Goal: Task Accomplishment & Management: Use online tool/utility

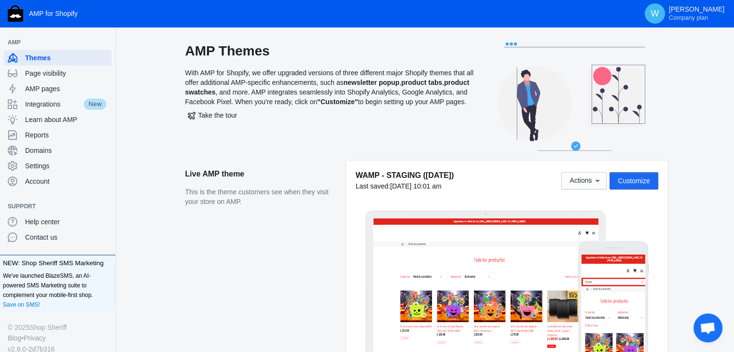
click at [635, 180] on span "Customize" at bounding box center [634, 181] width 32 height 8
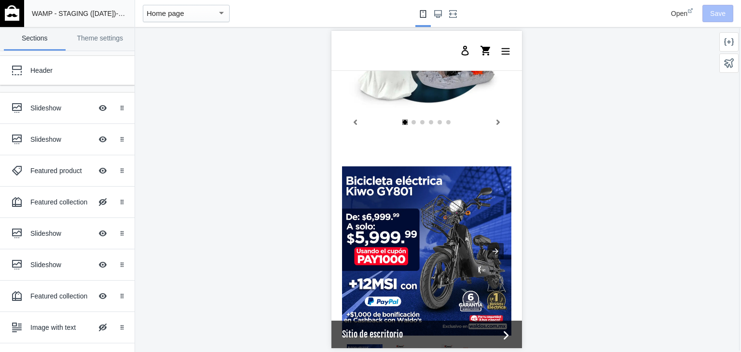
scroll to position [0, 367]
click at [481, 148] on div at bounding box center [426, 31] width 191 height 237
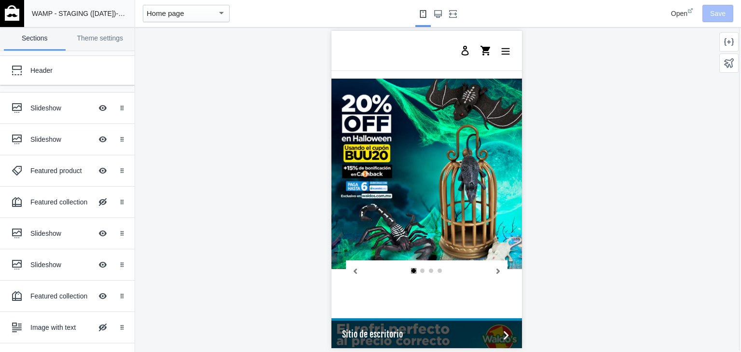
scroll to position [871, 0]
click at [46, 238] on div "Slideshow Hide Image with text overlay" at bounding box center [60, 233] width 106 height 21
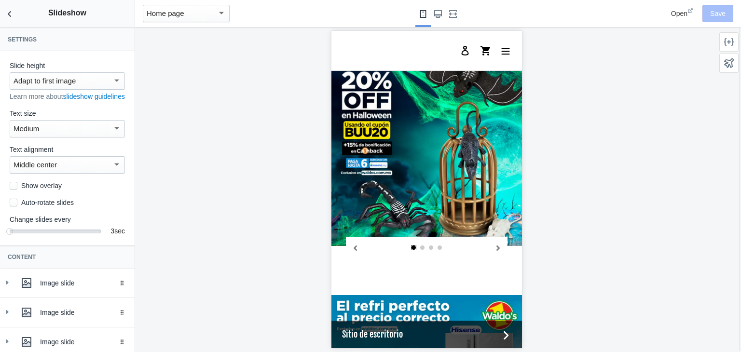
scroll to position [119, 0]
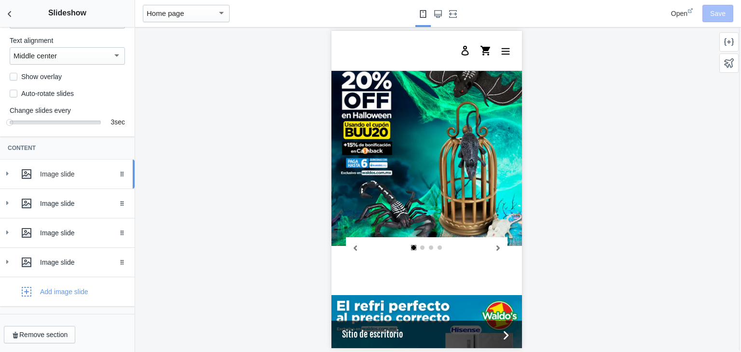
click at [18, 176] on div at bounding box center [26, 174] width 19 height 19
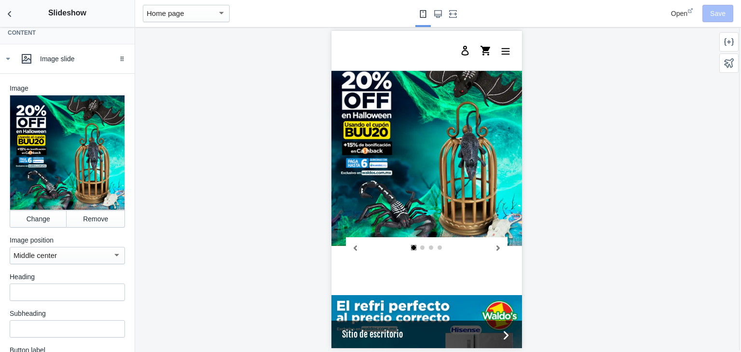
scroll to position [225, 0]
click at [33, 221] on button "Change" at bounding box center [38, 218] width 57 height 17
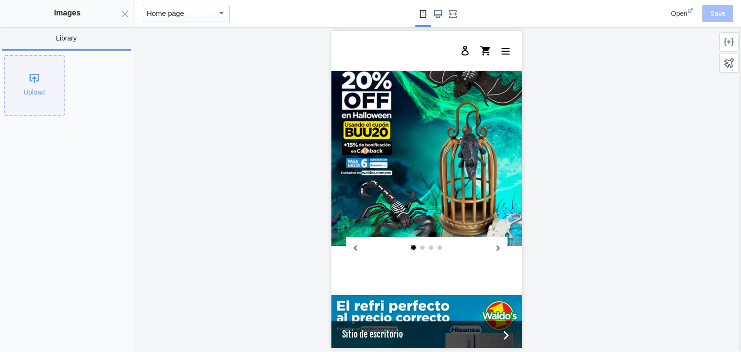
click at [17, 96] on div "Upload" at bounding box center [34, 85] width 59 height 59
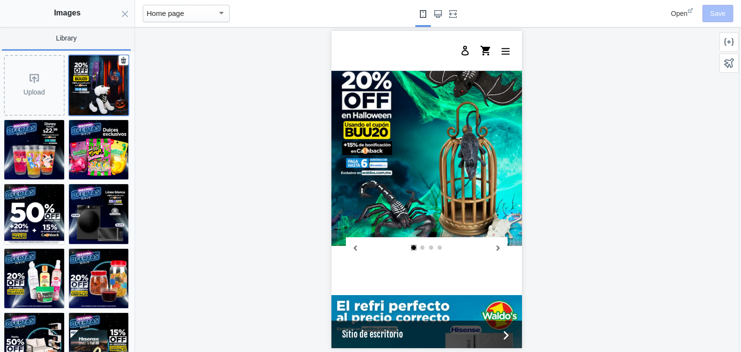
click at [95, 93] on img at bounding box center [99, 85] width 60 height 60
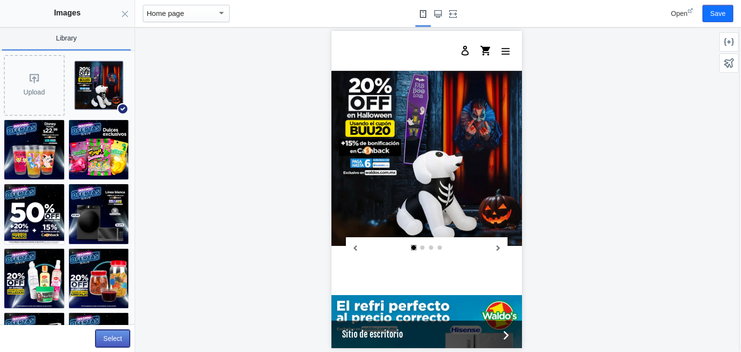
click at [113, 331] on button "Select" at bounding box center [113, 338] width 34 height 17
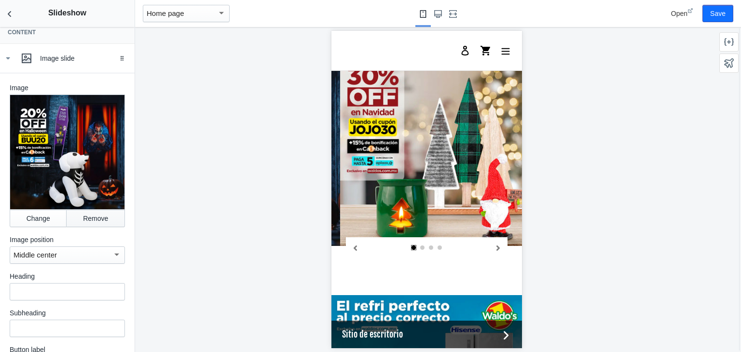
scroll to position [0, 183]
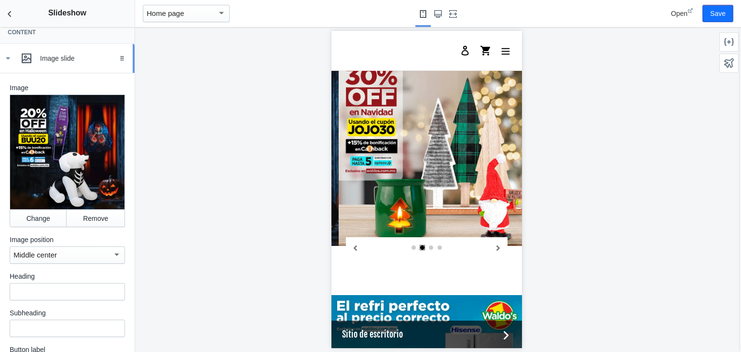
click at [4, 63] on icon at bounding box center [8, 59] width 10 height 10
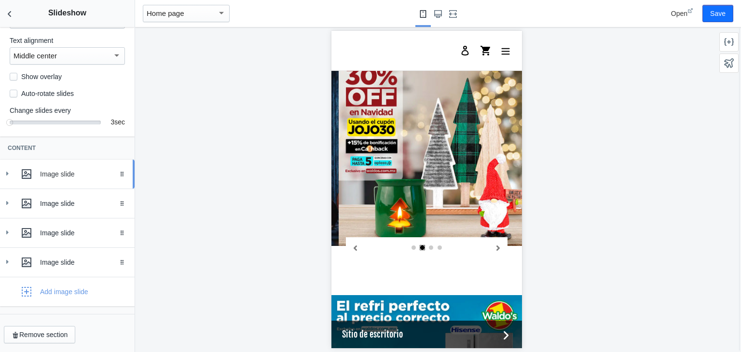
scroll to position [119, 0]
click at [11, 205] on icon at bounding box center [7, 203] width 10 height 10
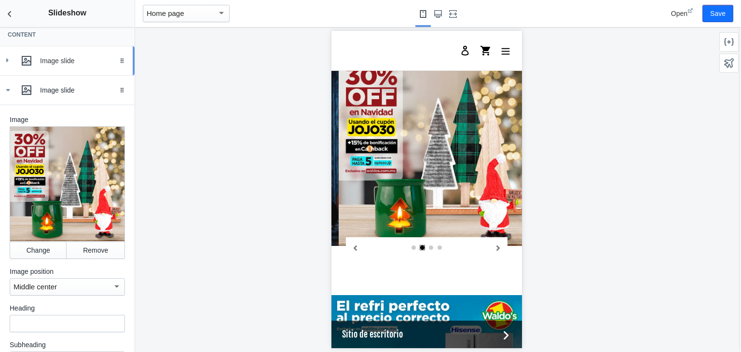
scroll to position [252, 0]
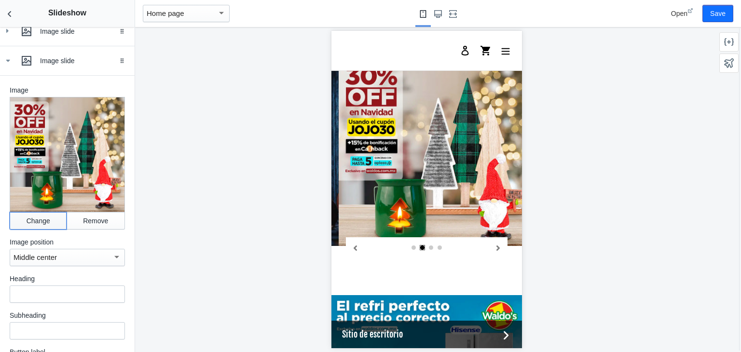
click at [36, 227] on button "Change" at bounding box center [38, 220] width 57 height 17
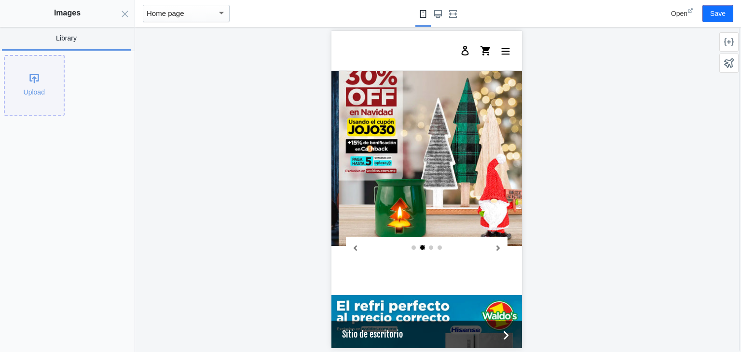
click at [31, 77] on div "Upload" at bounding box center [34, 85] width 59 height 59
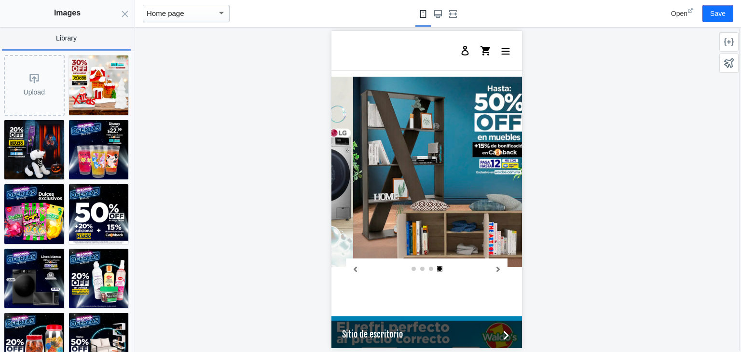
scroll to position [871, 0]
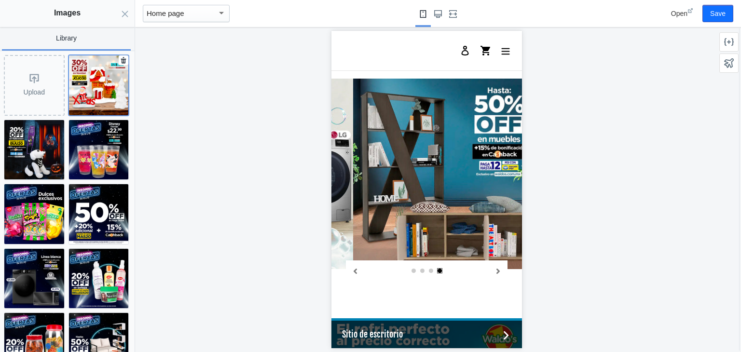
click at [72, 93] on img at bounding box center [99, 85] width 60 height 60
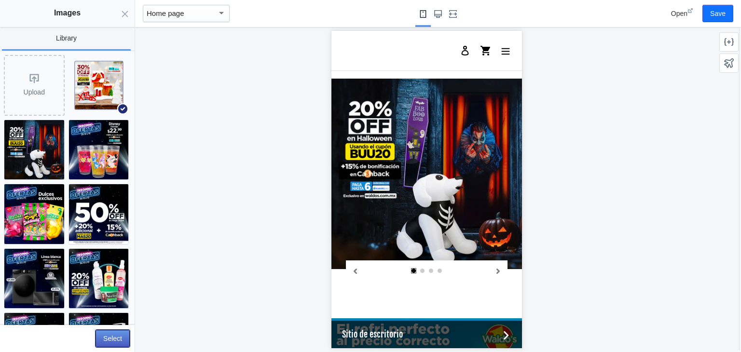
click at [118, 336] on button "Select" at bounding box center [113, 338] width 34 height 17
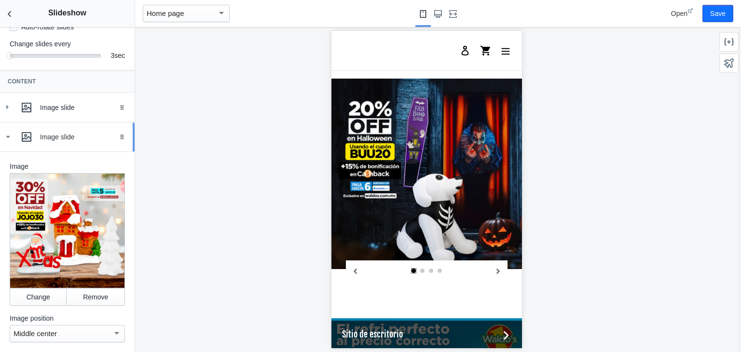
scroll to position [176, 0]
click at [8, 142] on icon at bounding box center [8, 137] width 10 height 10
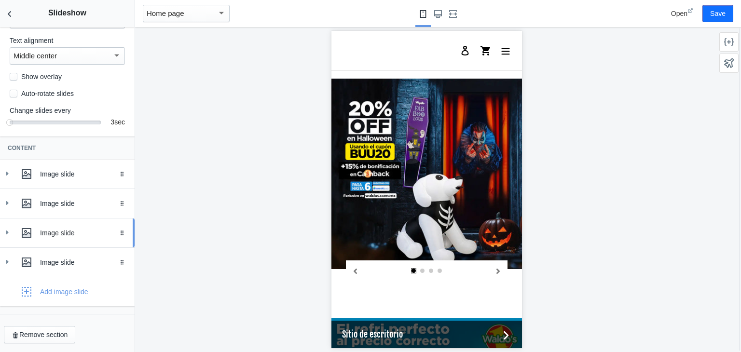
click at [14, 232] on div "Image slide" at bounding box center [67, 232] width 120 height 19
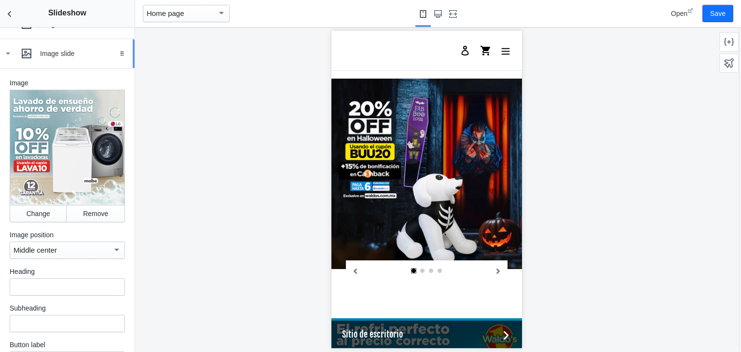
scroll to position [234, 0]
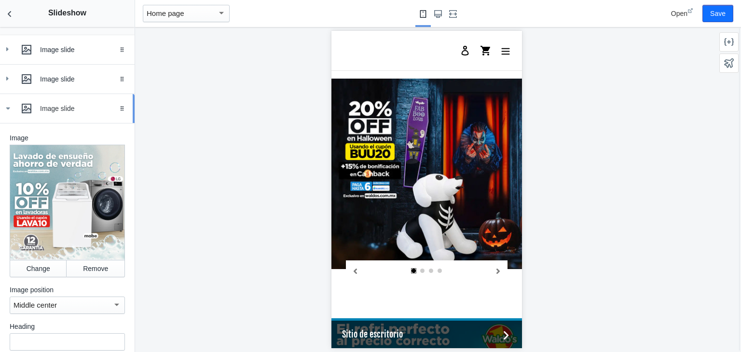
click at [8, 113] on icon at bounding box center [8, 109] width 10 height 10
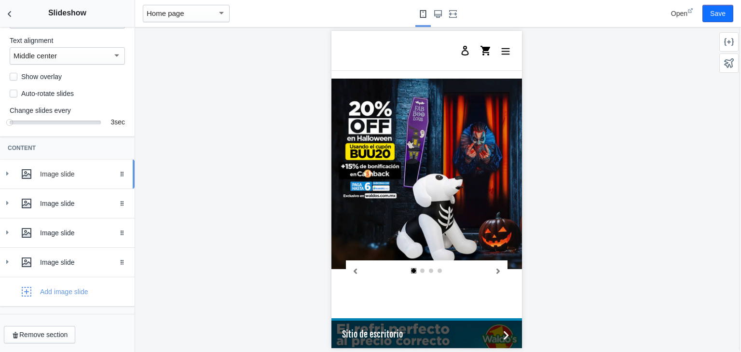
scroll to position [119, 0]
click at [17, 265] on div at bounding box center [26, 262] width 19 height 19
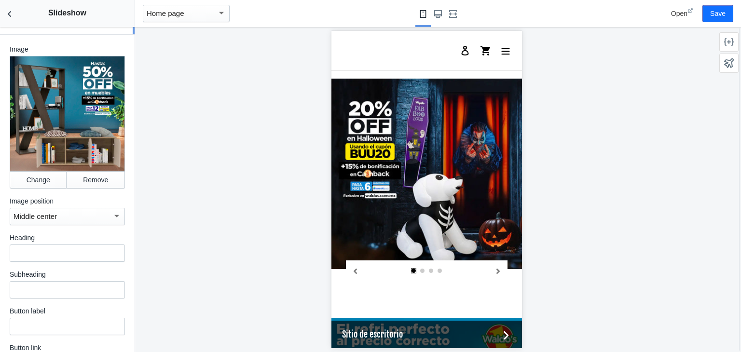
scroll to position [352, 0]
click at [33, 182] on button "Change" at bounding box center [38, 179] width 57 height 17
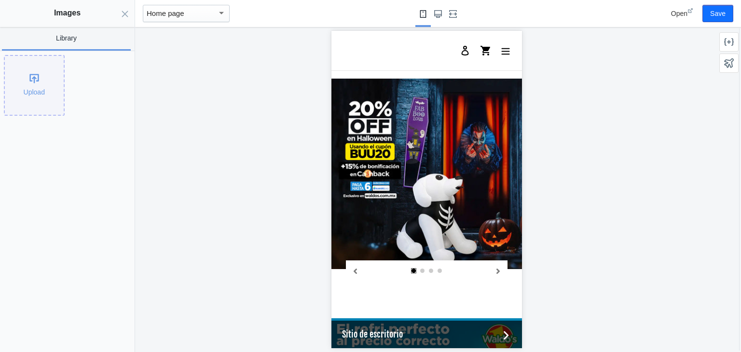
click at [33, 103] on div "Upload" at bounding box center [34, 85] width 59 height 59
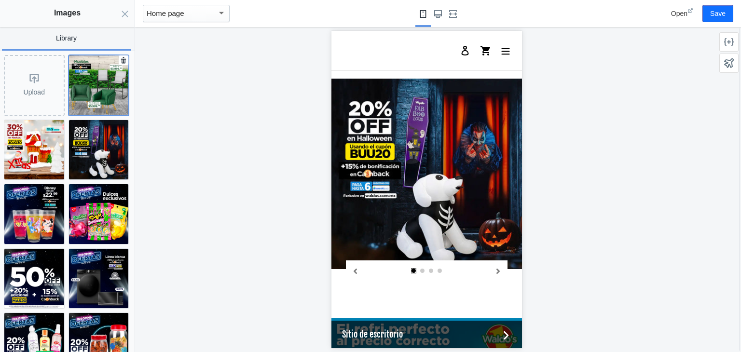
click at [79, 83] on img at bounding box center [99, 85] width 60 height 60
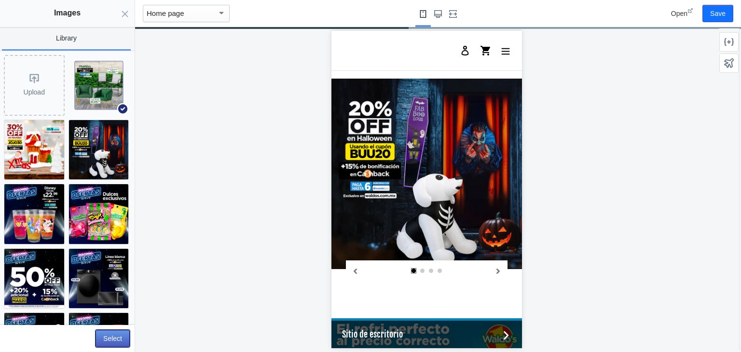
click at [117, 337] on button "Select" at bounding box center [113, 338] width 34 height 17
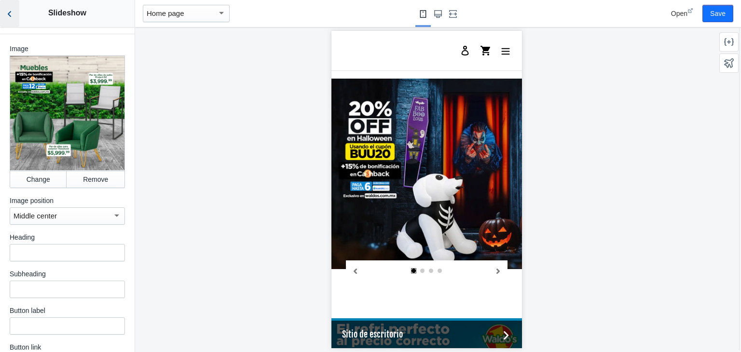
click at [8, 9] on icon "Back to sections" at bounding box center [10, 14] width 10 height 10
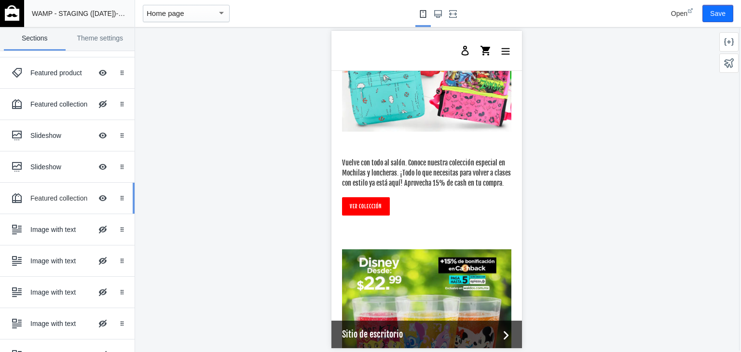
scroll to position [113, 0]
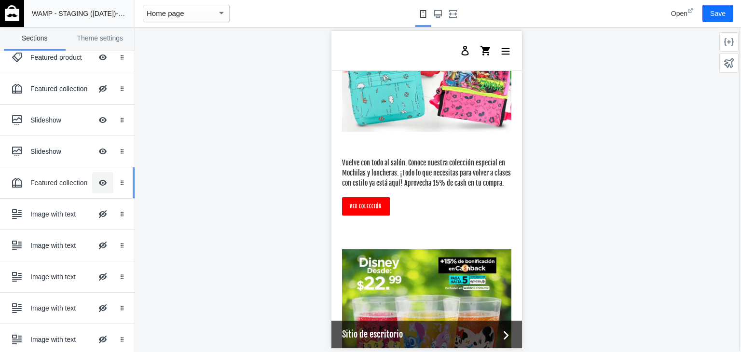
click at [95, 181] on button "Hide Image with text overlay" at bounding box center [102, 182] width 21 height 21
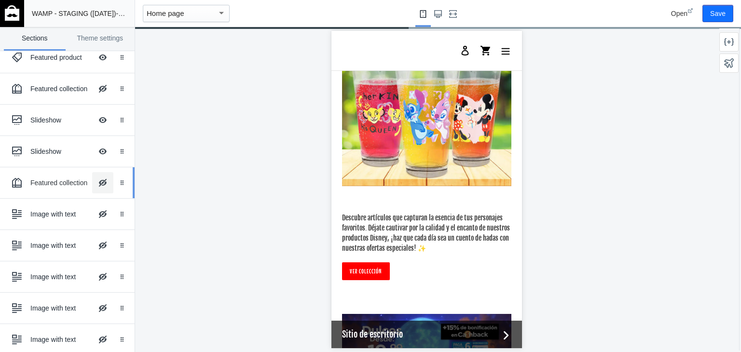
scroll to position [1447, 0]
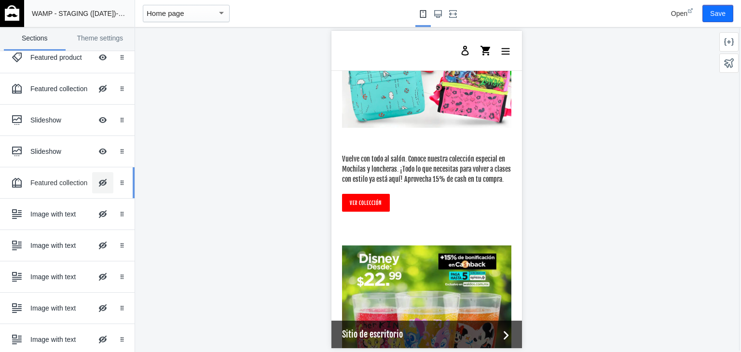
click at [95, 181] on button "Hide Image with text overlay" at bounding box center [102, 182] width 21 height 21
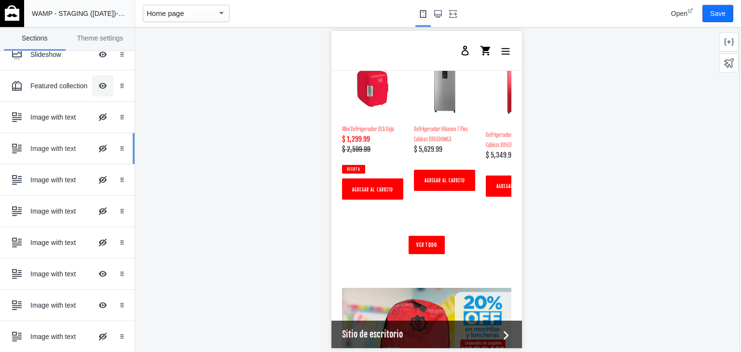
scroll to position [210, 0]
click at [93, 113] on button "Hide Image with text overlay" at bounding box center [102, 117] width 21 height 21
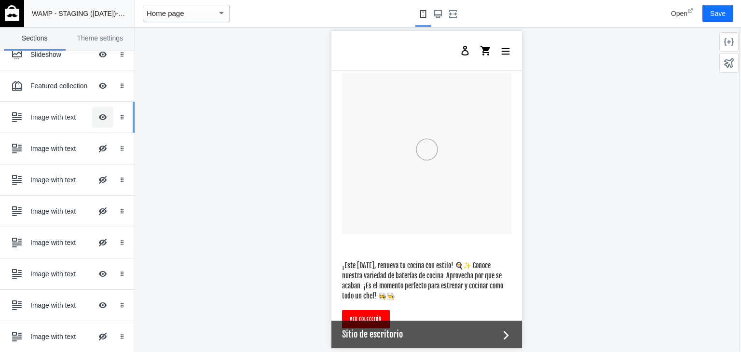
scroll to position [1579, 0]
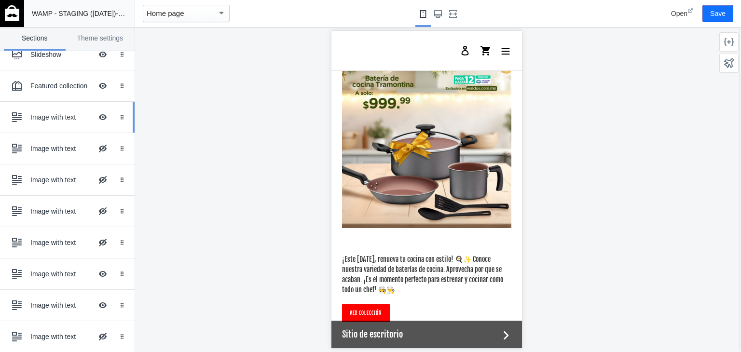
click at [37, 113] on div "Image with text" at bounding box center [61, 117] width 62 height 10
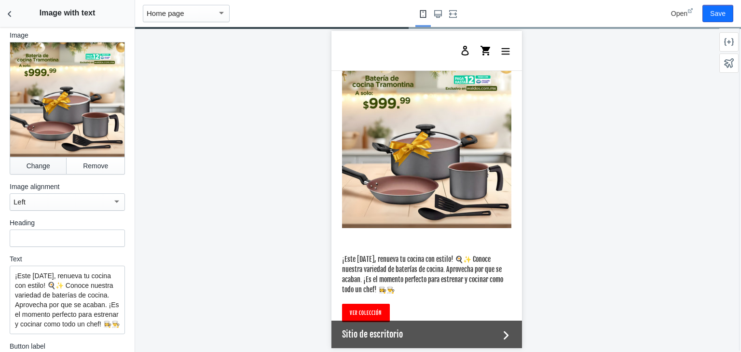
scroll to position [32, 0]
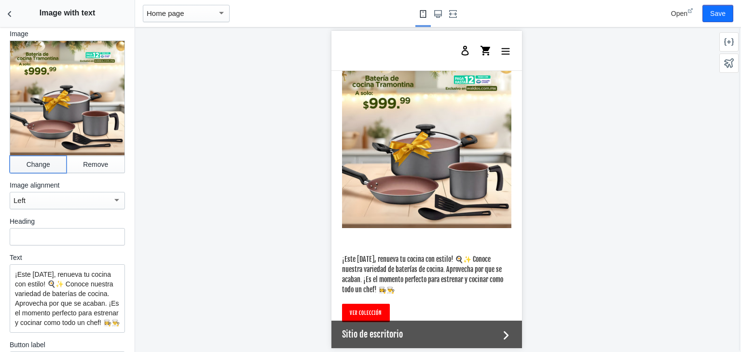
click at [35, 159] on button "Change" at bounding box center [38, 164] width 57 height 17
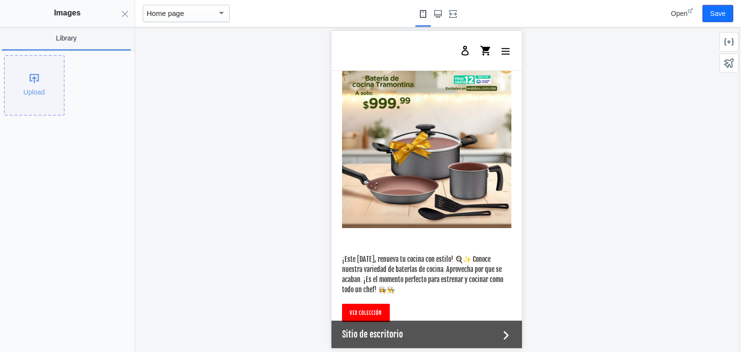
click at [34, 92] on div "Upload" at bounding box center [34, 85] width 59 height 59
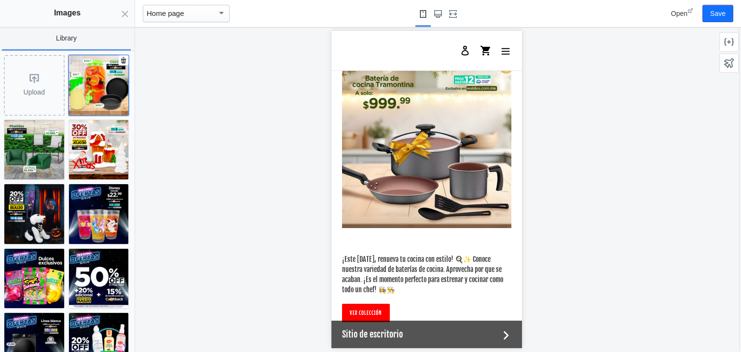
click at [103, 90] on img at bounding box center [99, 85] width 60 height 60
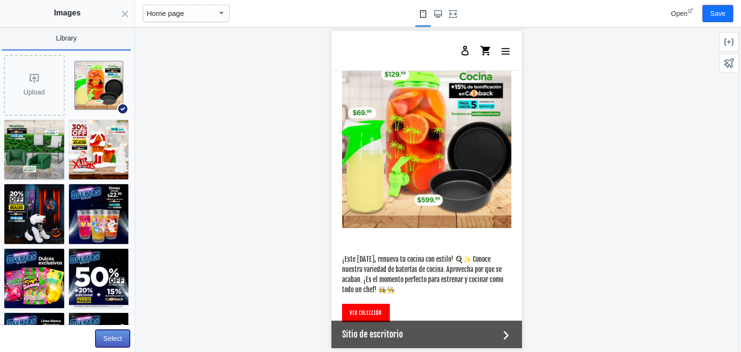
click at [115, 341] on button "Select" at bounding box center [113, 338] width 34 height 17
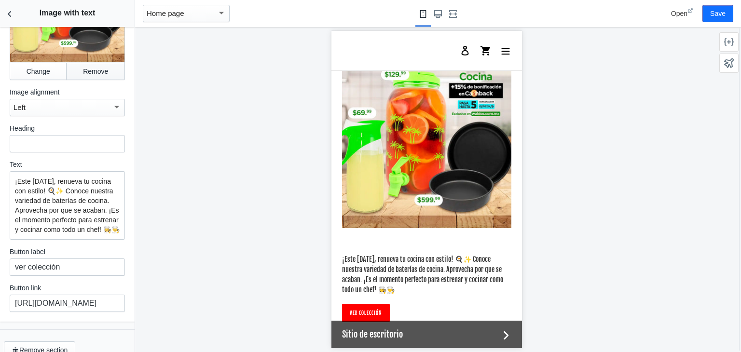
scroll to position [142, 0]
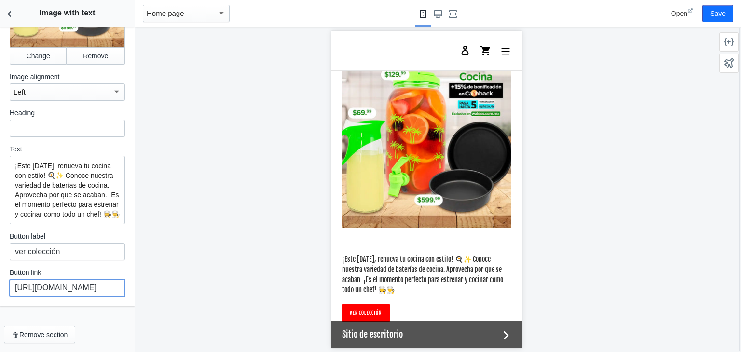
click at [71, 287] on input "[URL][DOMAIN_NAME]" at bounding box center [67, 287] width 115 height 17
paste input "text"
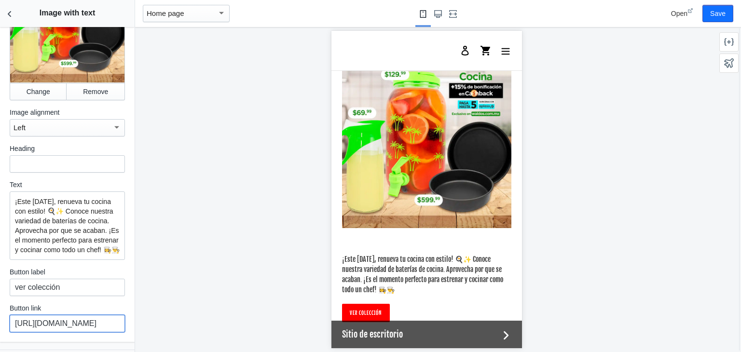
scroll to position [105, 0]
type input "[URL][DOMAIN_NAME]"
click at [79, 213] on p "¡Este [DATE], renueva tu cocina con estilo! 🍳✨ Conoce nuestra variedad de bater…" at bounding box center [67, 226] width 105 height 58
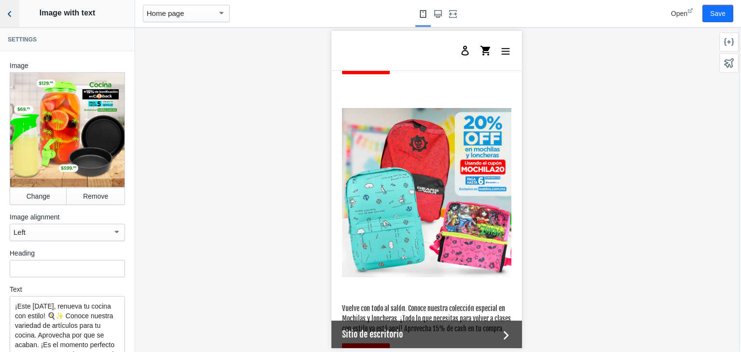
click at [6, 12] on icon "Back to sections" at bounding box center [10, 14] width 10 height 10
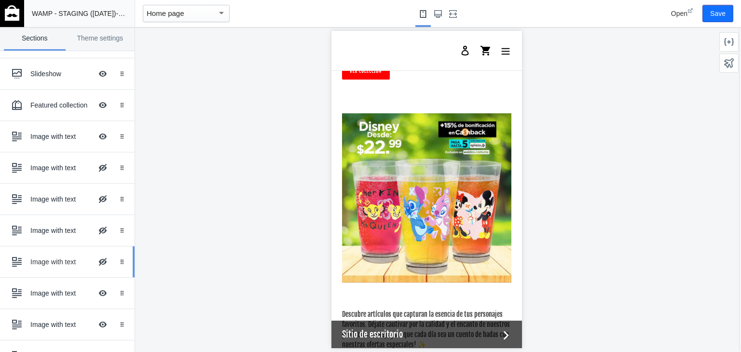
scroll to position [191, 0]
click at [93, 168] on button "Hide Image with text overlay" at bounding box center [102, 167] width 21 height 21
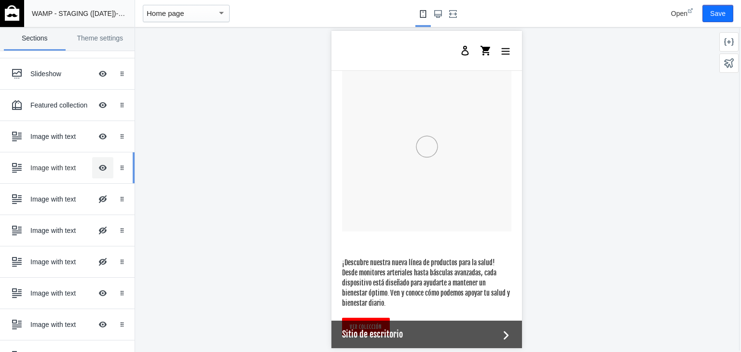
scroll to position [1869, 0]
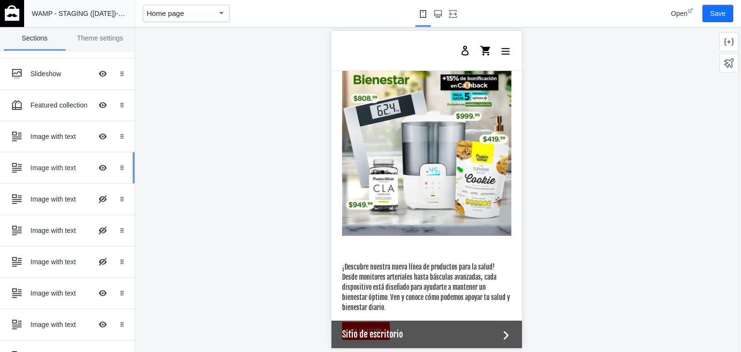
click at [37, 166] on div "Image with text" at bounding box center [61, 168] width 62 height 10
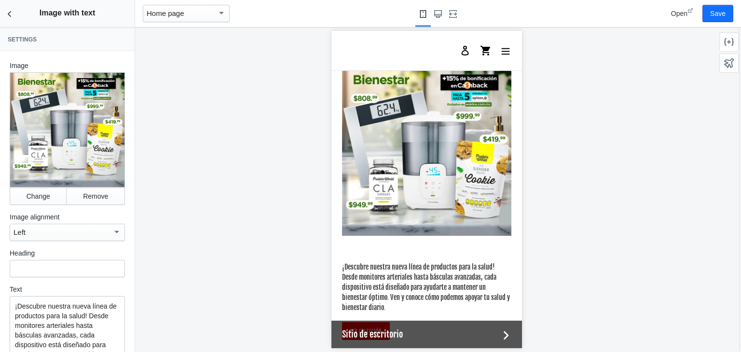
scroll to position [29, 0]
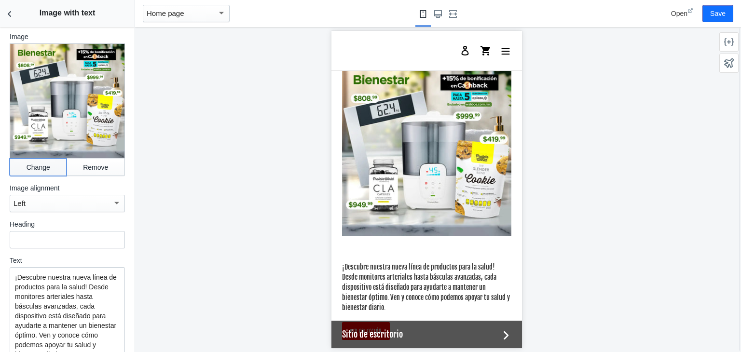
click at [41, 160] on button "Change" at bounding box center [38, 167] width 57 height 17
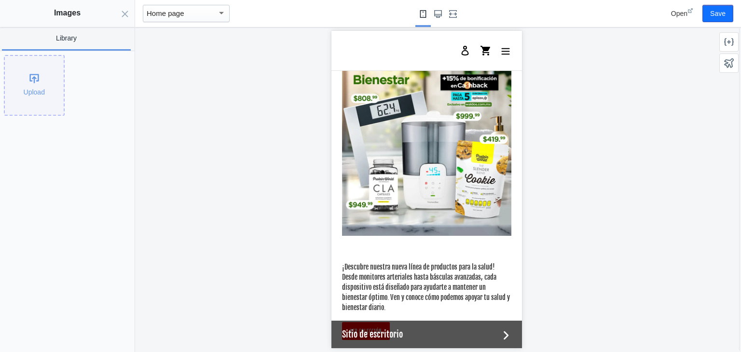
click at [39, 86] on div "Upload" at bounding box center [34, 85] width 59 height 59
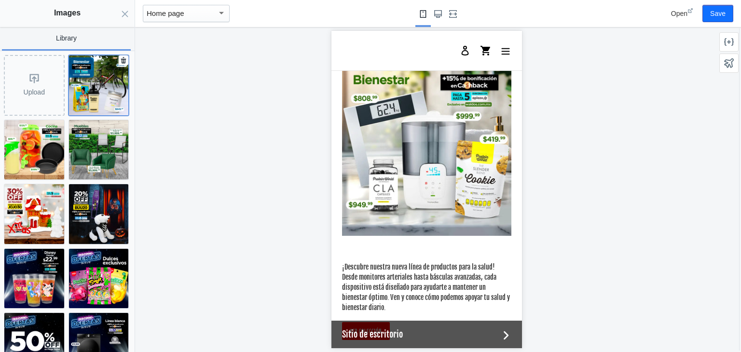
click at [99, 97] on img at bounding box center [99, 85] width 60 height 60
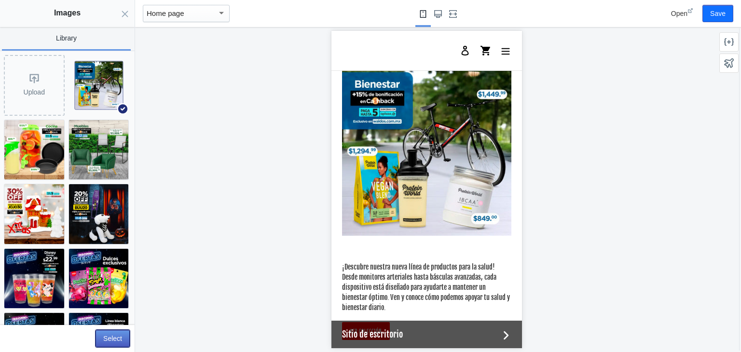
click at [114, 336] on button "Select" at bounding box center [113, 338] width 34 height 17
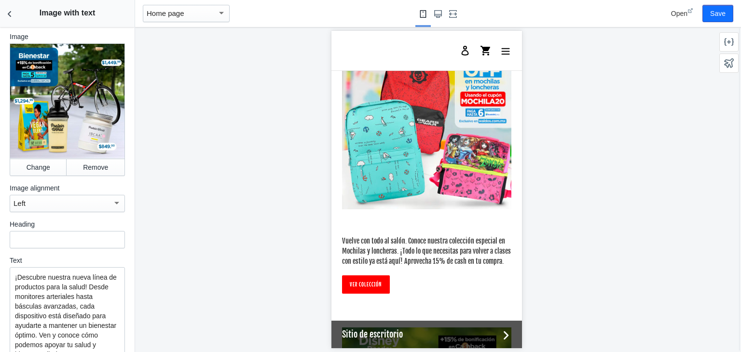
scroll to position [2191, 0]
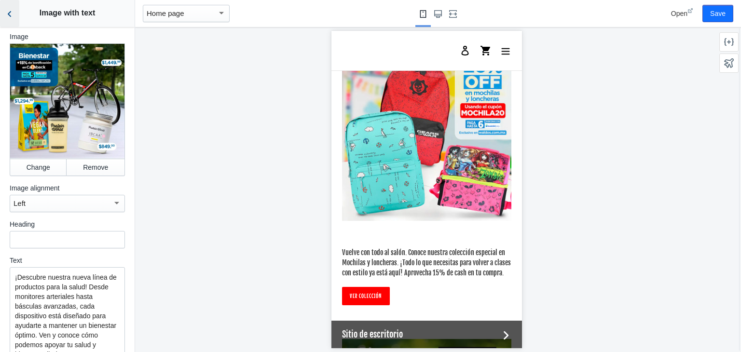
click at [4, 18] on button "Back to sections" at bounding box center [9, 13] width 19 height 27
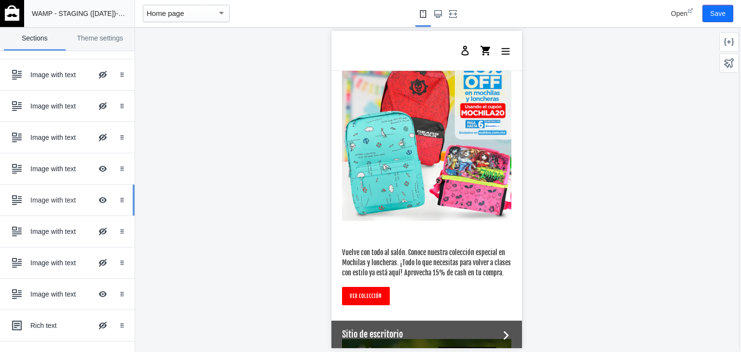
scroll to position [316, 0]
click at [61, 196] on div "Image with text" at bounding box center [61, 200] width 62 height 10
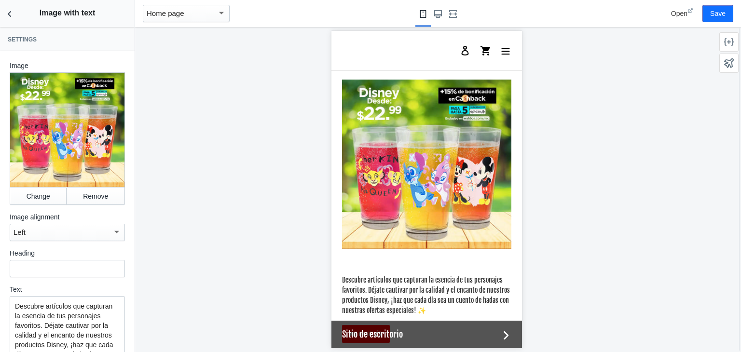
scroll to position [2459, 0]
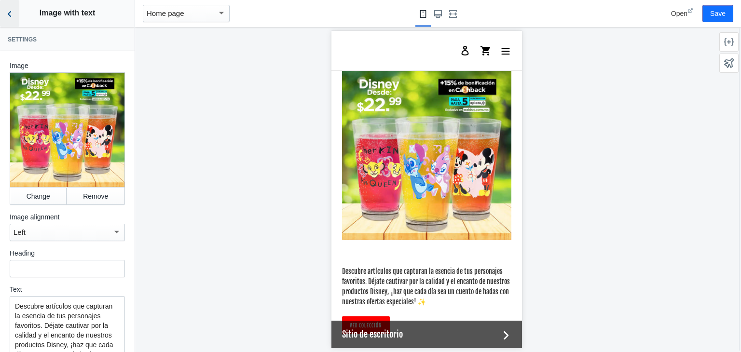
click at [12, 7] on button "Back to sections" at bounding box center [9, 13] width 19 height 27
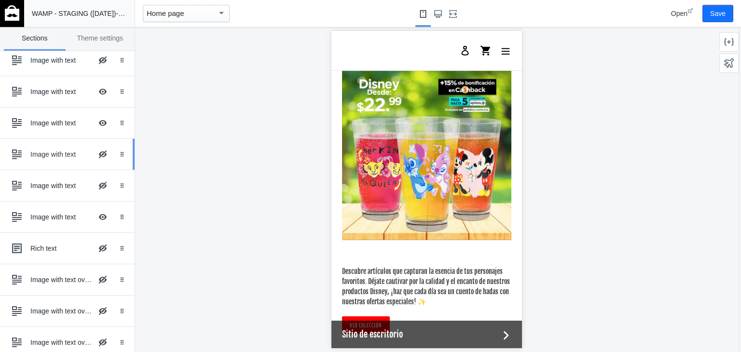
scroll to position [393, 0]
click at [94, 152] on button "Hide Image with text overlay" at bounding box center [102, 153] width 21 height 21
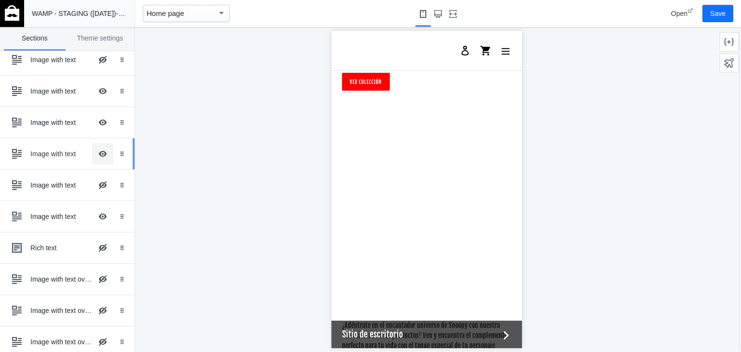
scroll to position [2749, 0]
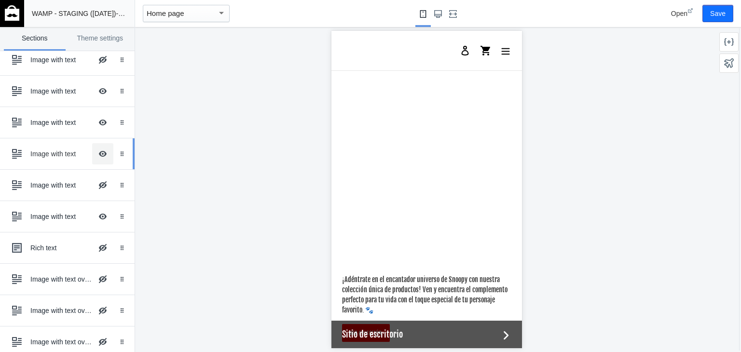
click at [94, 152] on button "Hide Image with text overlay" at bounding box center [102, 153] width 21 height 21
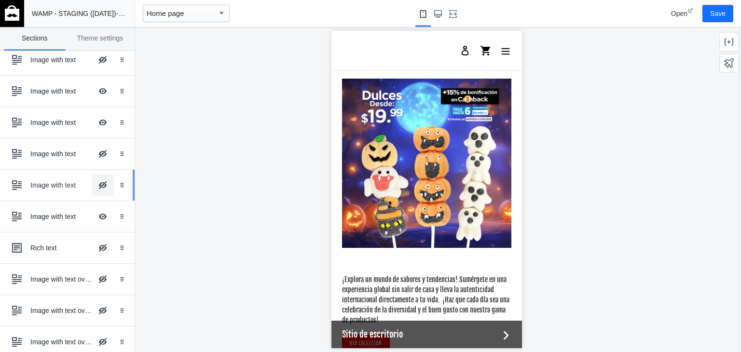
click at [94, 181] on button "Hide Image with text overlay" at bounding box center [102, 185] width 21 height 21
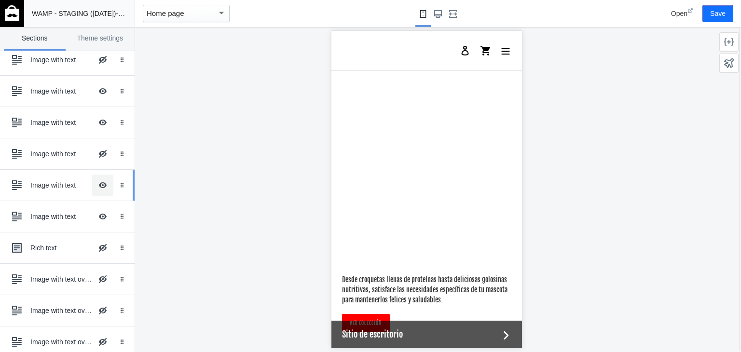
click at [94, 181] on button "Hide Image with text overlay" at bounding box center [102, 185] width 21 height 21
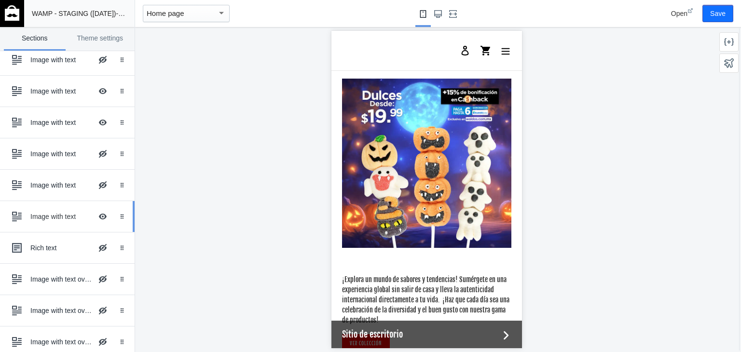
click at [47, 215] on div "Image with text" at bounding box center [61, 217] width 62 height 10
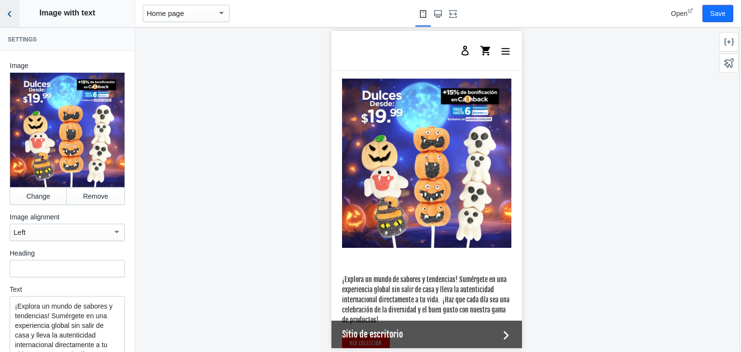
click at [10, 8] on button "Back to sections" at bounding box center [9, 13] width 19 height 27
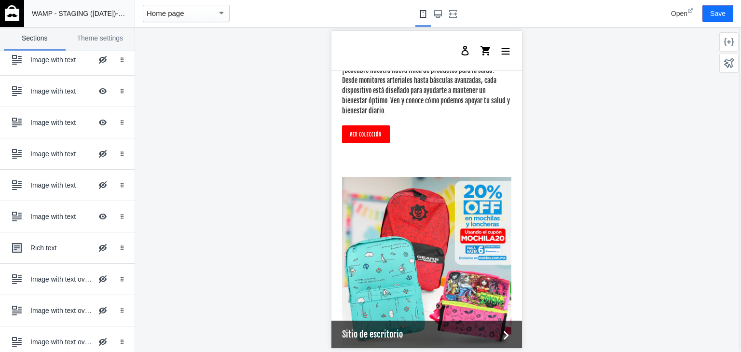
scroll to position [2067, 0]
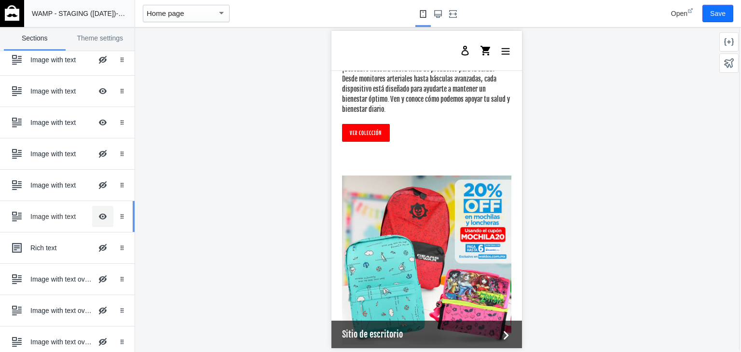
click at [95, 215] on button "Hide Image with text overlay" at bounding box center [102, 216] width 21 height 21
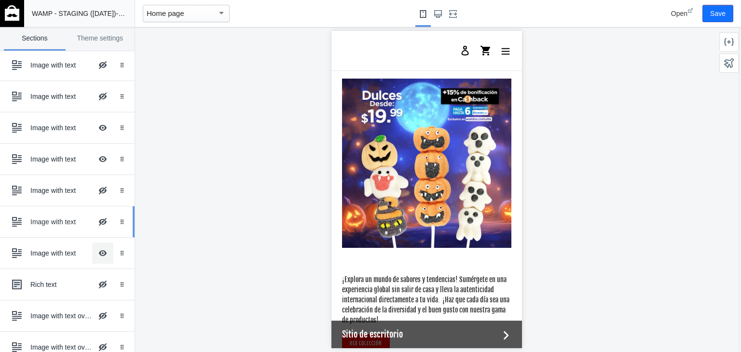
scroll to position [355, 0]
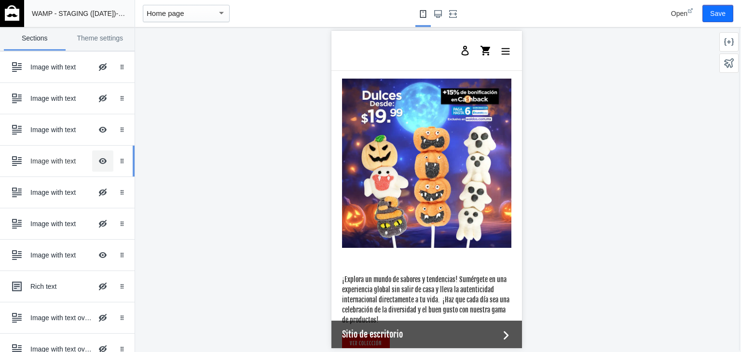
click at [95, 160] on button "Hide Image with text overlay" at bounding box center [102, 161] width 21 height 21
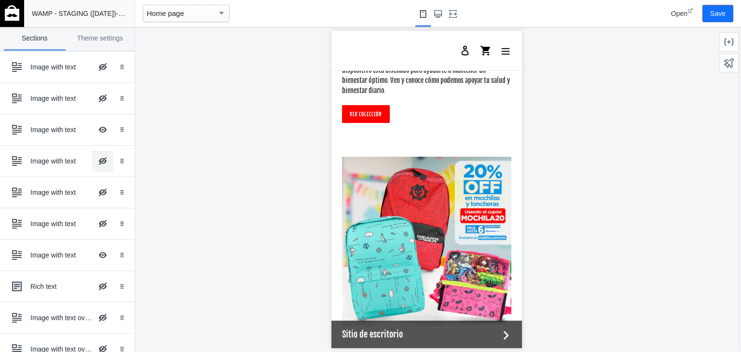
scroll to position [2087, 0]
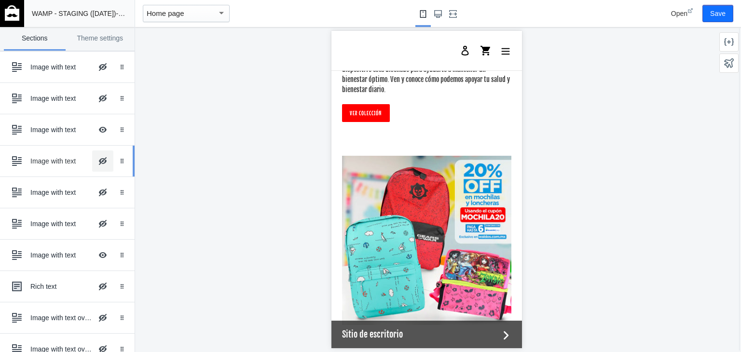
click at [100, 155] on button "Hide Image with text overlay" at bounding box center [102, 161] width 21 height 21
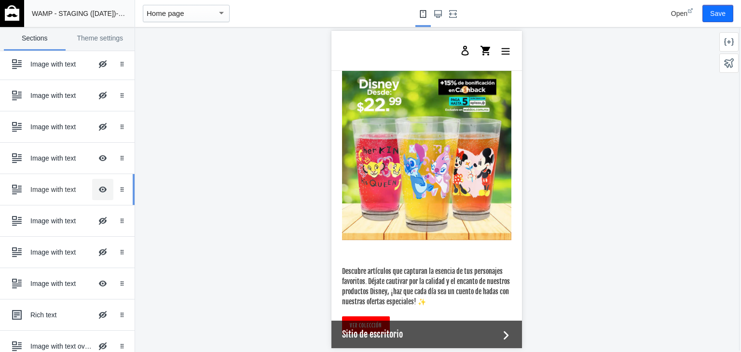
scroll to position [323, 0]
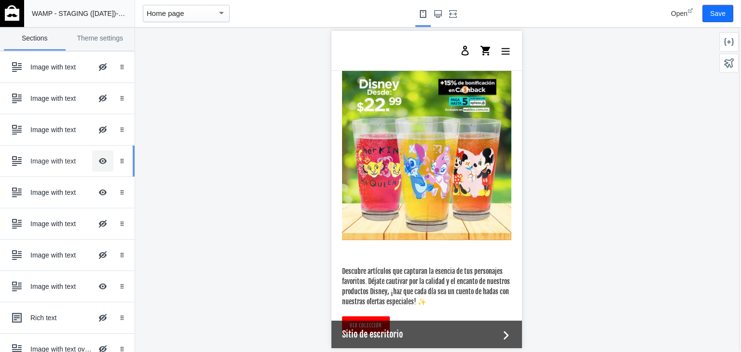
click at [94, 160] on button "Hide Image with text overlay" at bounding box center [102, 161] width 21 height 21
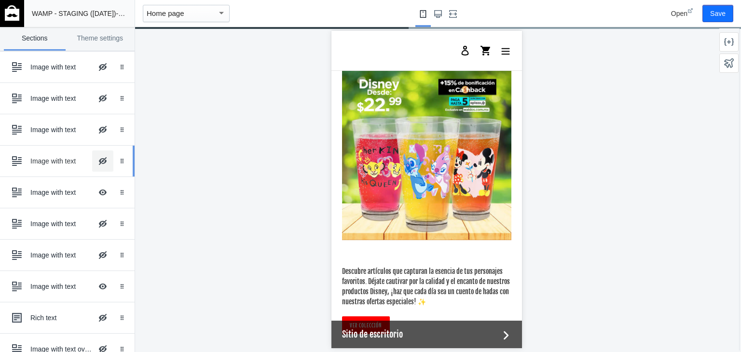
scroll to position [2169, 0]
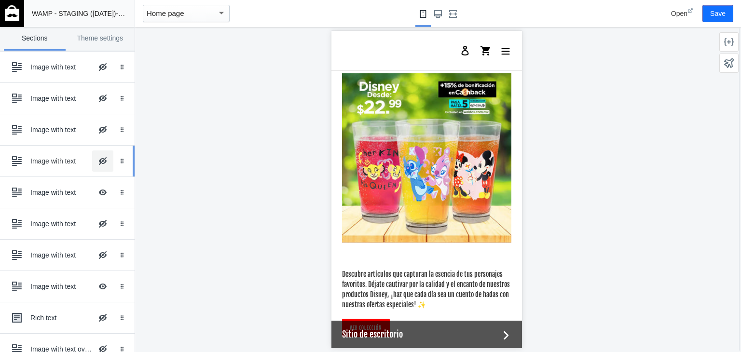
click at [93, 156] on button "Hide Image with text overlay" at bounding box center [102, 161] width 21 height 21
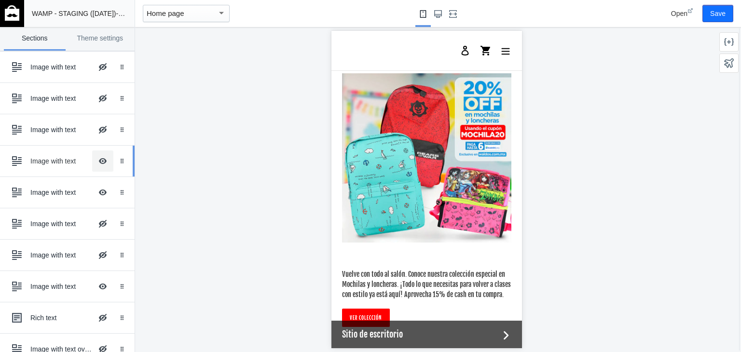
click at [93, 156] on button "Hide Image with text overlay" at bounding box center [102, 161] width 21 height 21
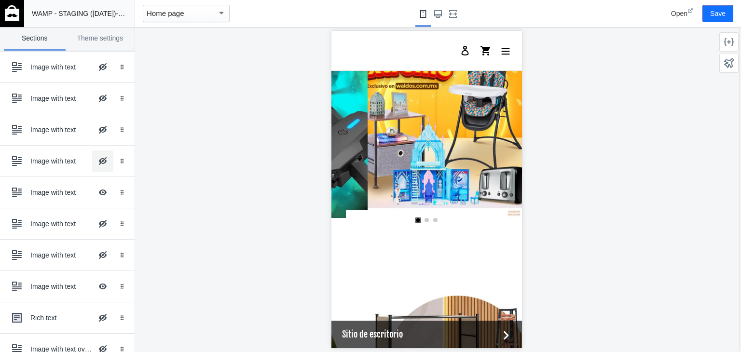
scroll to position [0, 0]
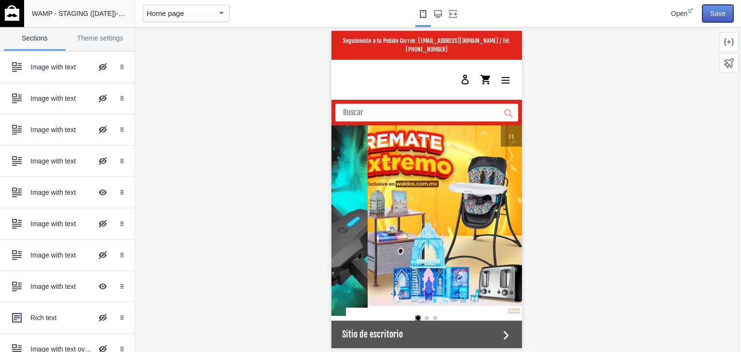
click at [717, 8] on button "Save" at bounding box center [718, 13] width 31 height 17
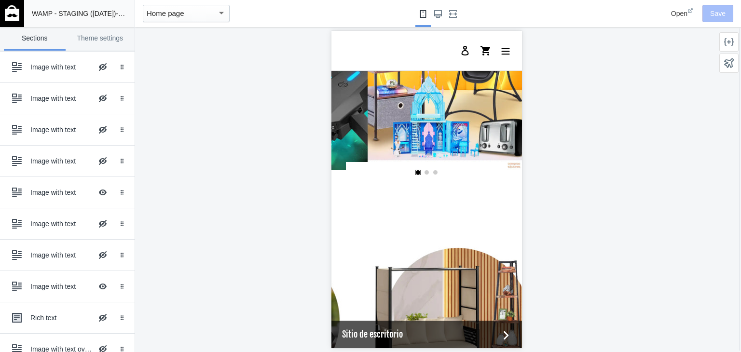
scroll to position [146, 0]
click at [47, 24] on div "WAMP - STAGING ([DATE]) - by Shop Sheriff" at bounding box center [79, 13] width 103 height 27
click at [13, 14] on img at bounding box center [12, 12] width 14 height 15
